Goal: Information Seeking & Learning: Learn about a topic

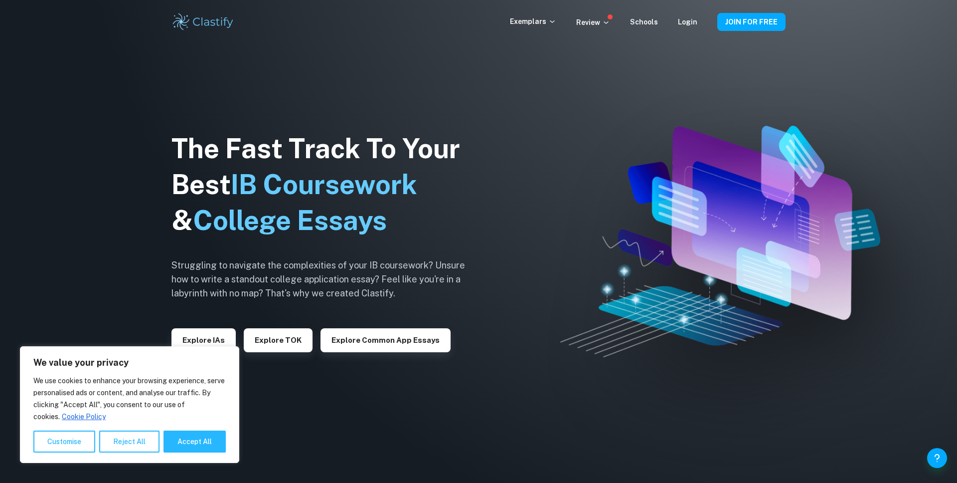
click at [567, 25] on div "Exemplars" at bounding box center [543, 22] width 66 height 12
click at [546, 22] on p "Exemplars" at bounding box center [533, 21] width 46 height 11
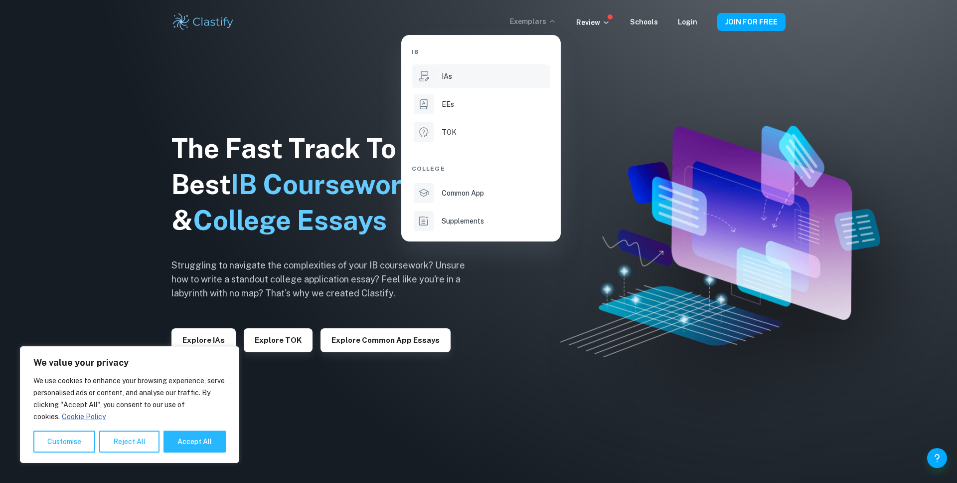
click at [532, 69] on li "IAs" at bounding box center [481, 76] width 139 height 24
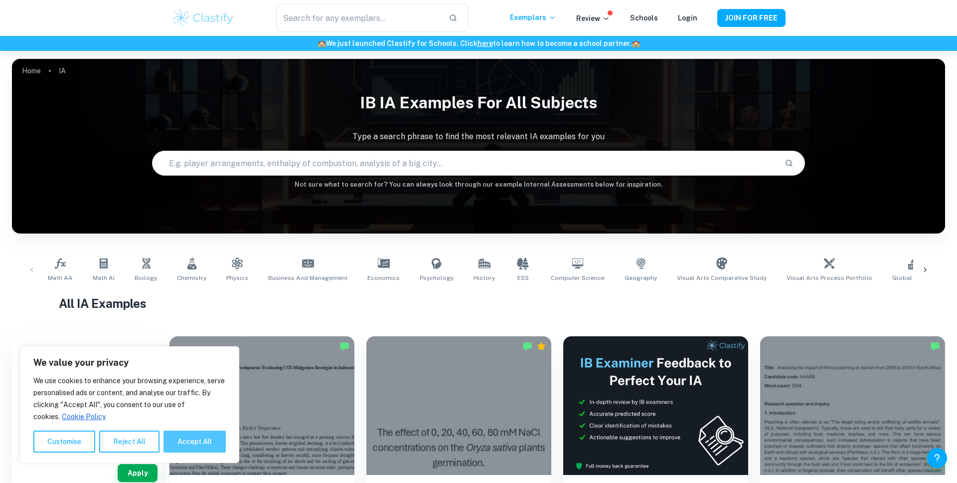
click at [209, 442] on button "Accept All" at bounding box center [195, 441] width 62 height 22
checkbox input "true"
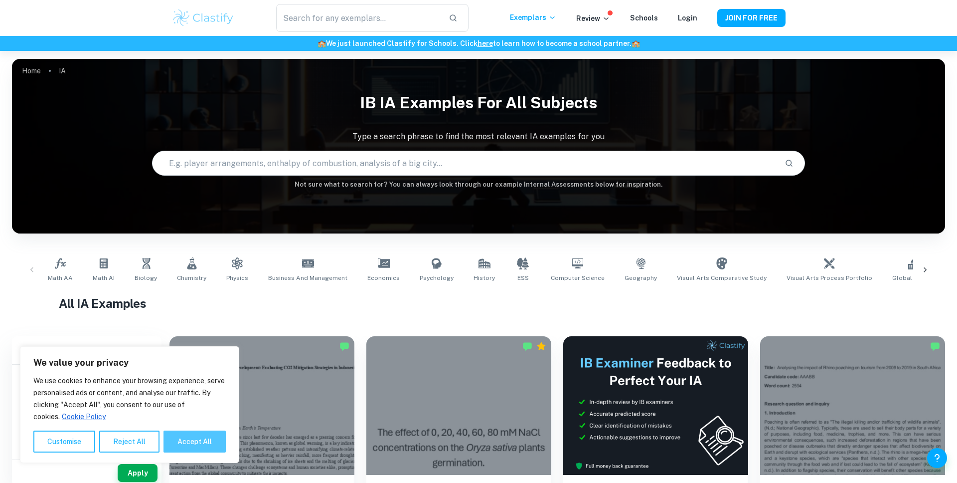
checkbox input "true"
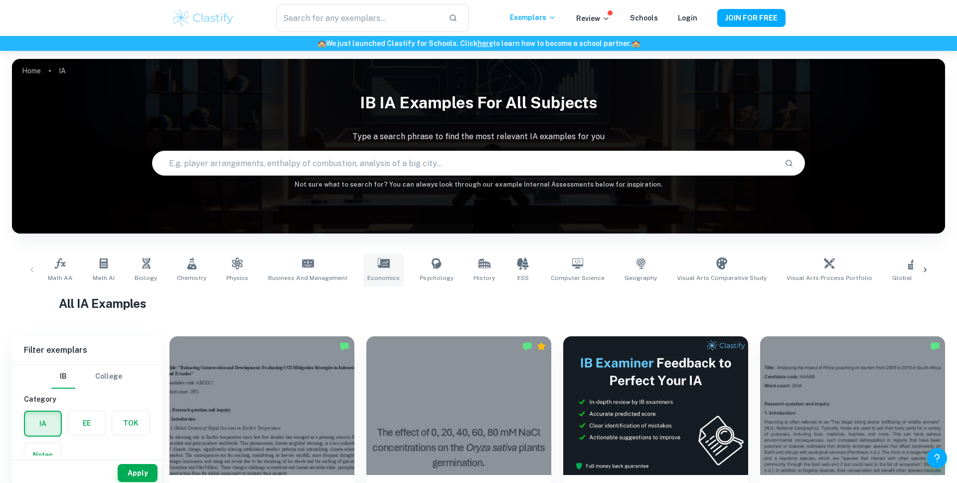
click at [389, 281] on span "Economics" at bounding box center [383, 277] width 32 height 9
